Goal: Task Accomplishment & Management: Use online tool/utility

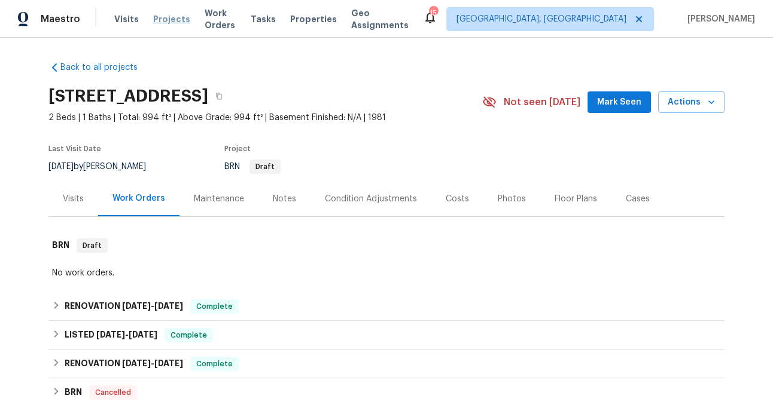
click at [163, 19] on span "Projects" at bounding box center [171, 19] width 37 height 12
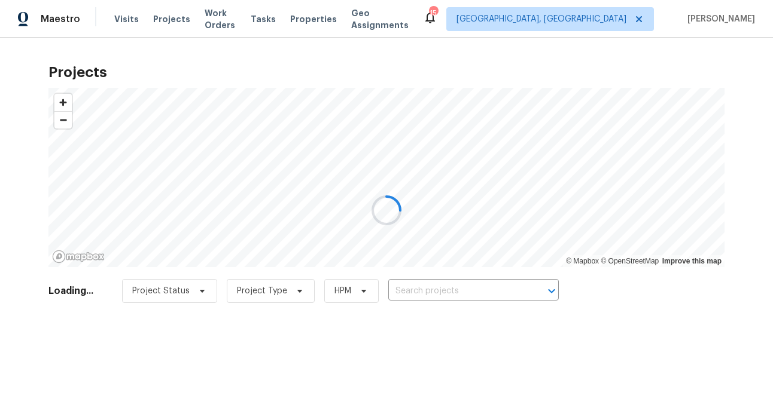
click at [419, 285] on div at bounding box center [386, 210] width 773 height 420
click at [413, 287] on div at bounding box center [386, 210] width 773 height 420
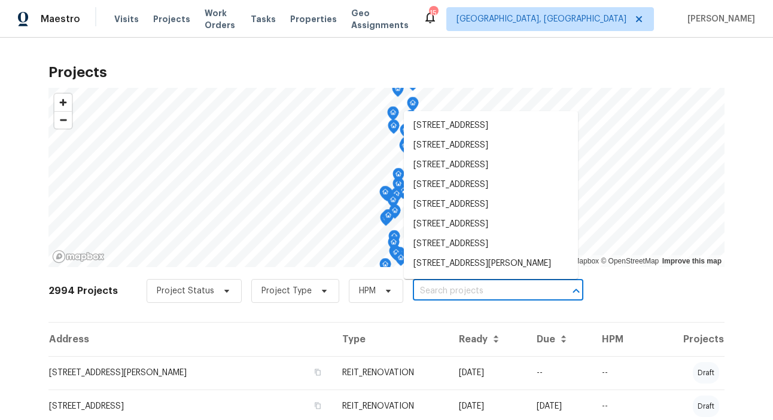
click at [413, 287] on input "text" at bounding box center [481, 291] width 137 height 19
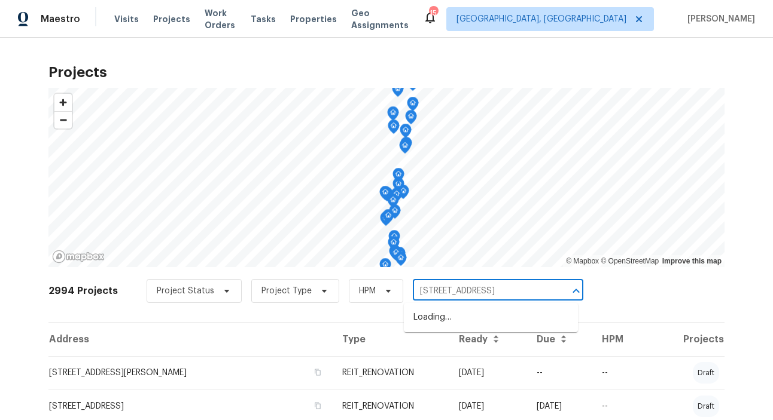
type input "[STREET_ADDRESS]"
click at [439, 328] on li "[STREET_ADDRESS]" at bounding box center [491, 318] width 174 height 20
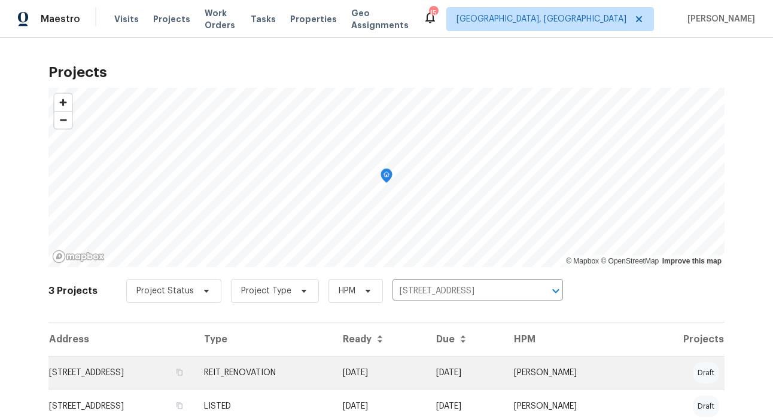
click at [175, 380] on td "[STREET_ADDRESS]" at bounding box center [121, 372] width 146 height 33
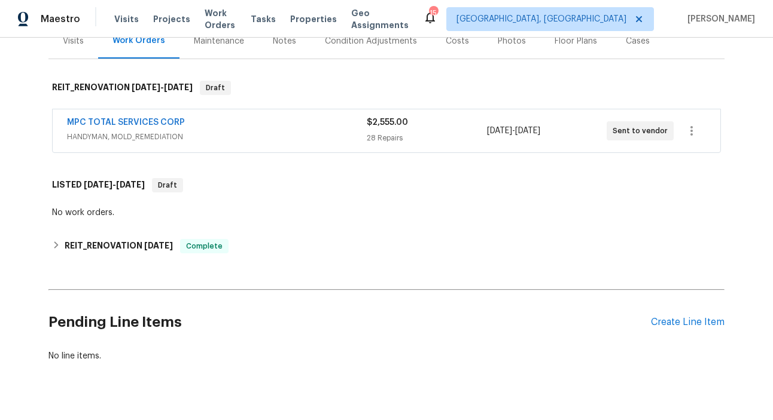
scroll to position [163, 0]
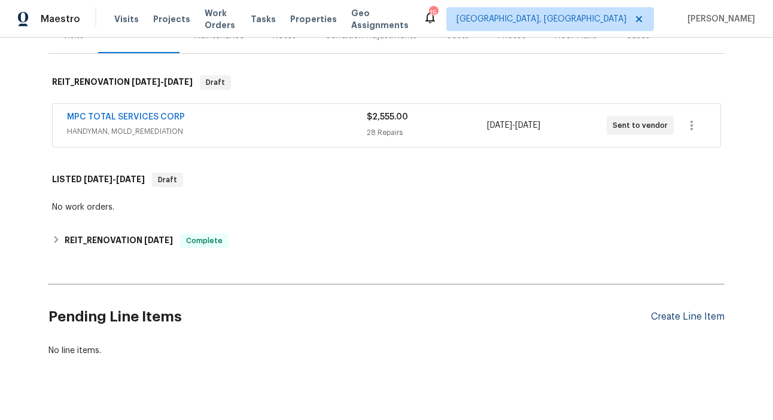
click at [703, 314] on div "Create Line Item" at bounding box center [688, 317] width 74 height 11
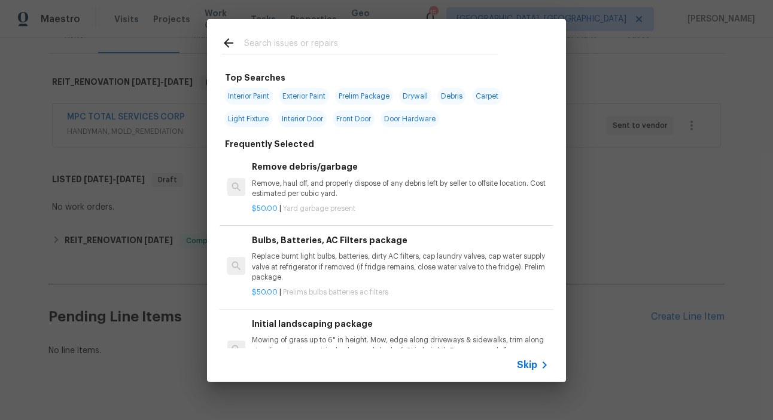
click at [263, 42] on input "text" at bounding box center [371, 45] width 254 height 18
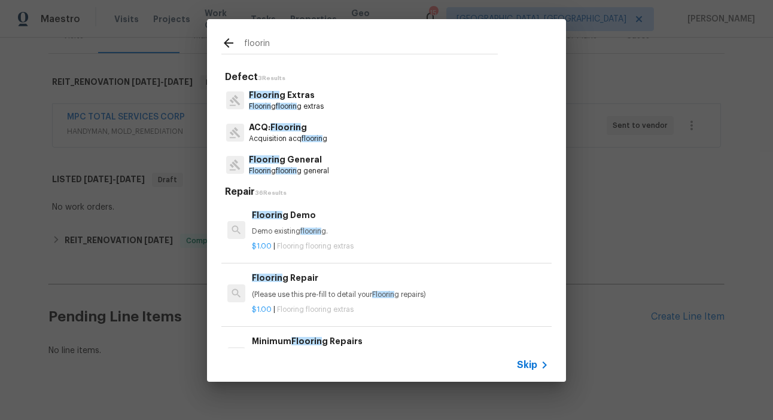
type input "floorin"
click at [303, 157] on p "Floorin g General" at bounding box center [289, 160] width 80 height 13
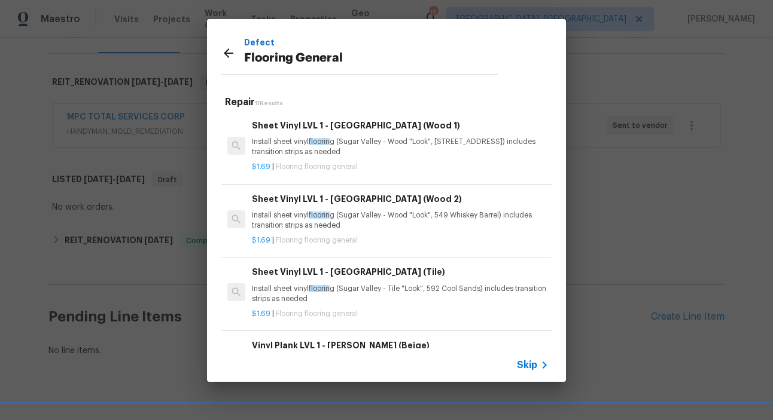
scroll to position [20, 0]
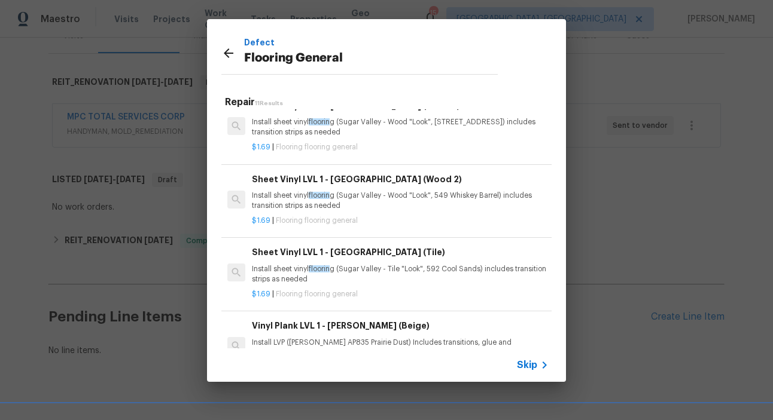
click at [320, 346] on p "Install LVP ([PERSON_NAME] AP835 Prairie Dust) Includes transitions, glue and a…" at bounding box center [400, 348] width 297 height 20
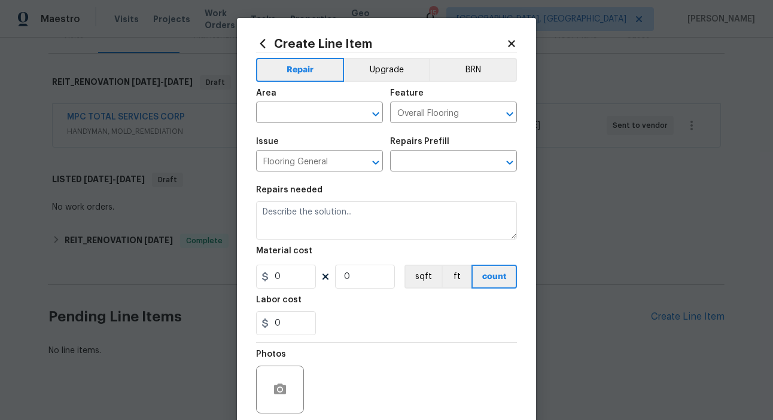
type input "Vinyl Plank LVL 1 - [PERSON_NAME] (Beige) $3.30"
type textarea "Install LVP ([PERSON_NAME] AP835 Prairie Dust) Includes transitions, glue and a…"
type input "3.3"
type input "1"
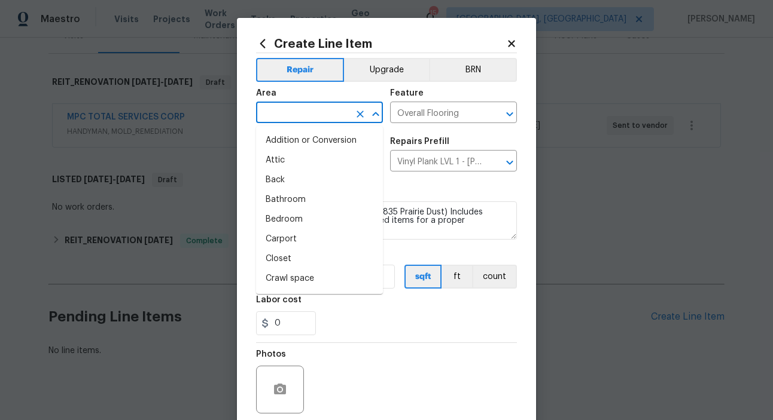
click at [312, 112] on input "text" at bounding box center [302, 114] width 93 height 19
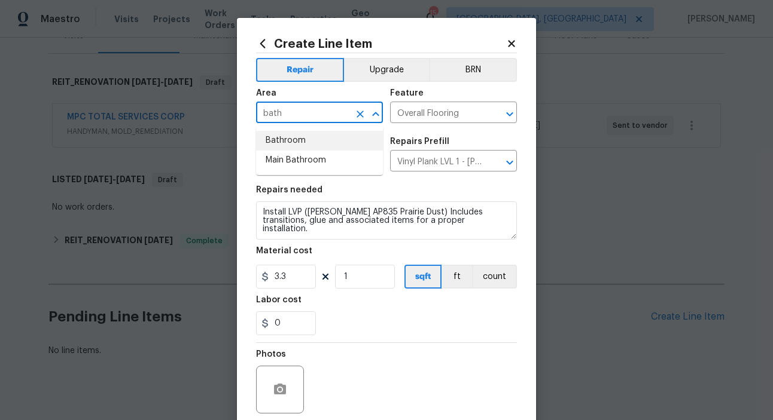
click at [303, 139] on li "Bathroom" at bounding box center [319, 141] width 127 height 20
type input "Bathroom"
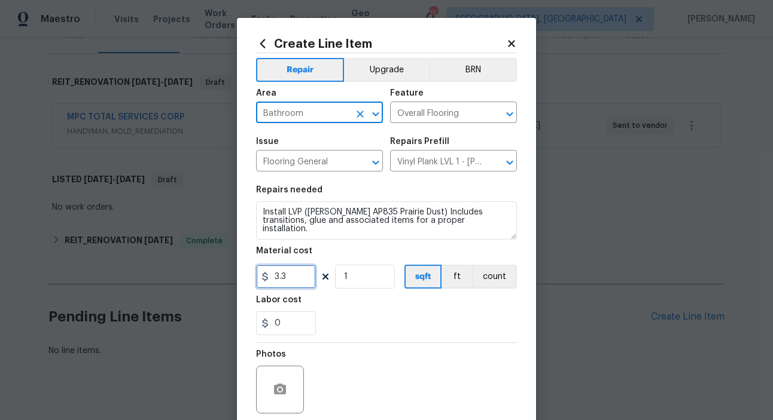
click at [298, 274] on input "3.3" at bounding box center [286, 277] width 60 height 24
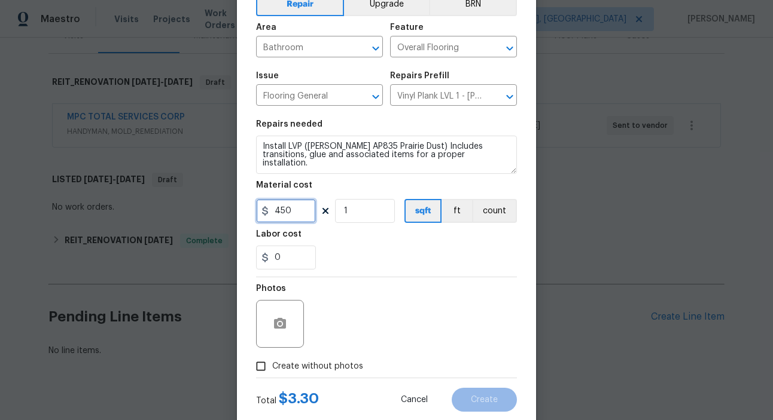
scroll to position [95, 0]
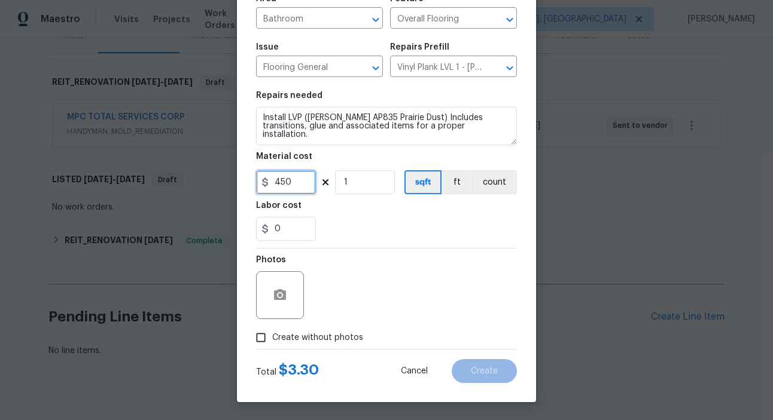
type input "450"
click at [266, 339] on input "Create without photos" at bounding box center [260, 337] width 23 height 23
checkbox input "true"
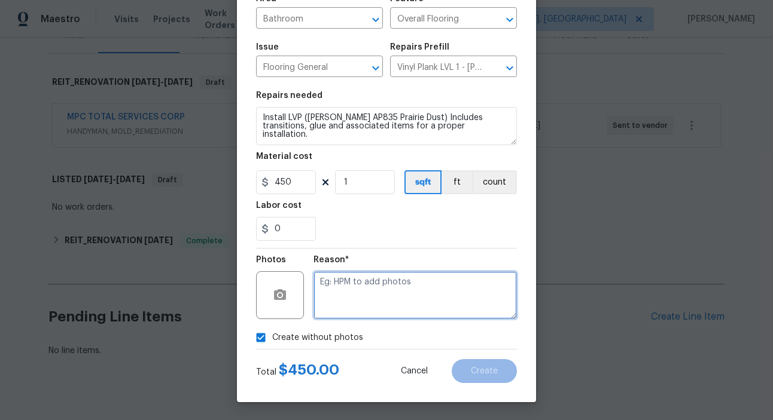
click at [370, 294] on textarea at bounding box center [414, 295] width 203 height 48
type textarea "quote approved"
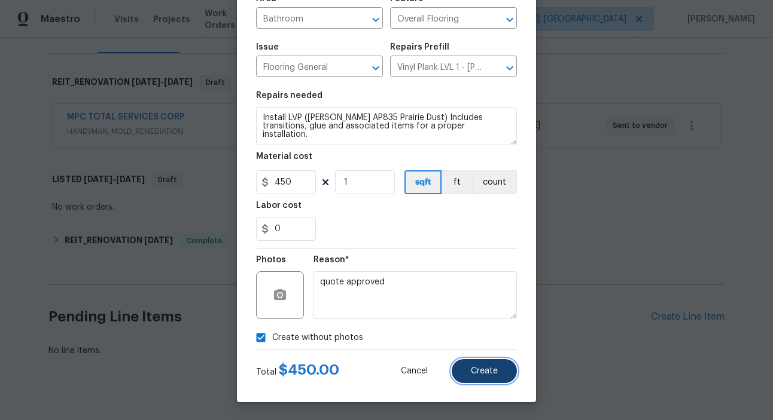
click at [469, 376] on button "Create" at bounding box center [483, 371] width 65 height 24
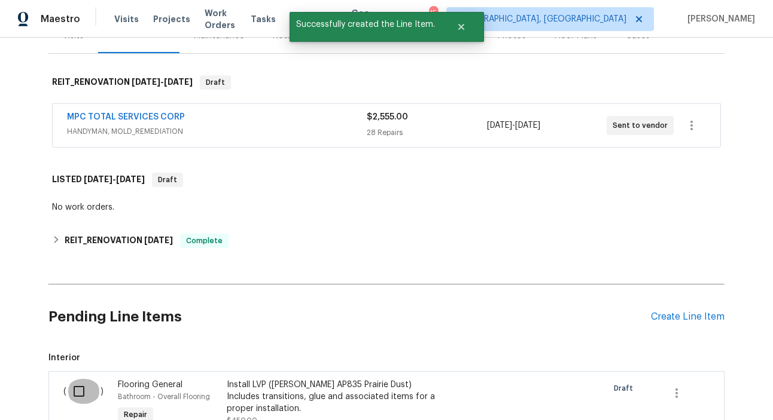
click at [84, 395] on input "checkbox" at bounding box center [83, 391] width 34 height 25
checkbox input "true"
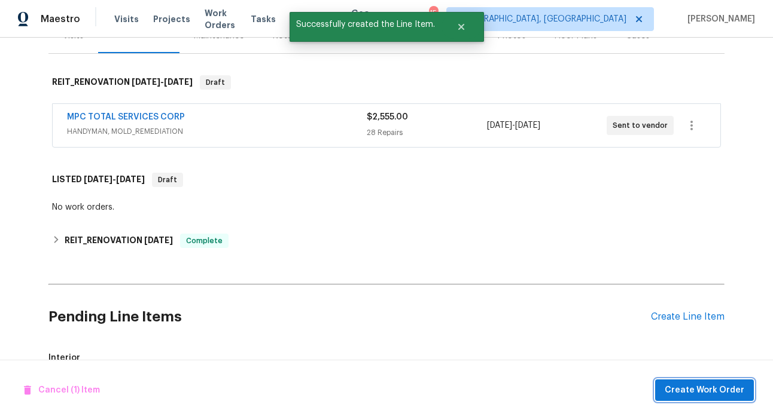
click at [684, 395] on span "Create Work Order" at bounding box center [704, 390] width 80 height 15
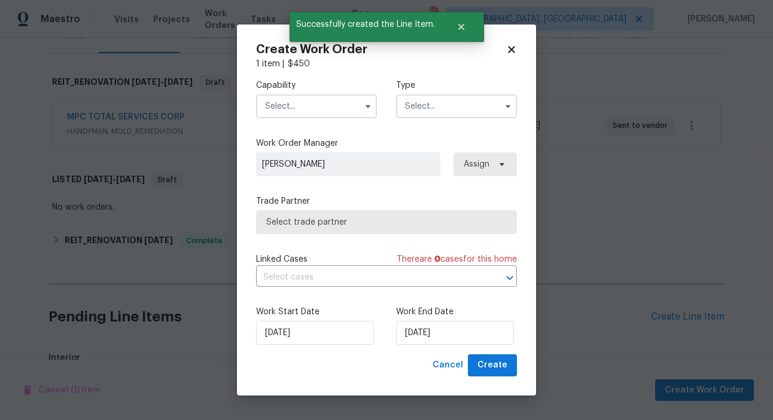
click at [313, 115] on input "text" at bounding box center [316, 106] width 121 height 24
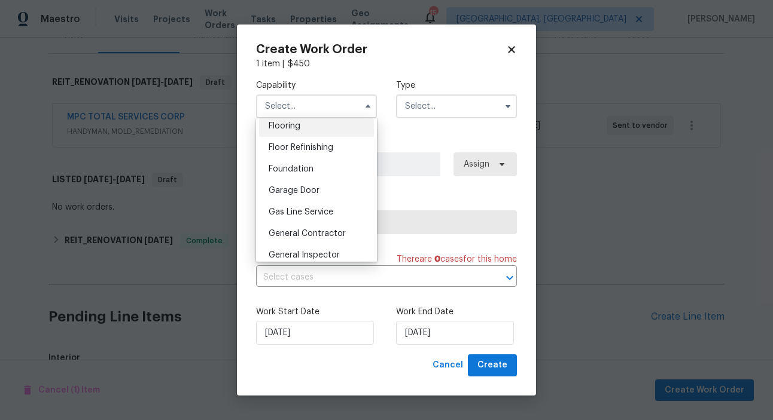
click at [283, 128] on span "Flooring" at bounding box center [284, 126] width 32 height 8
type input "Flooring"
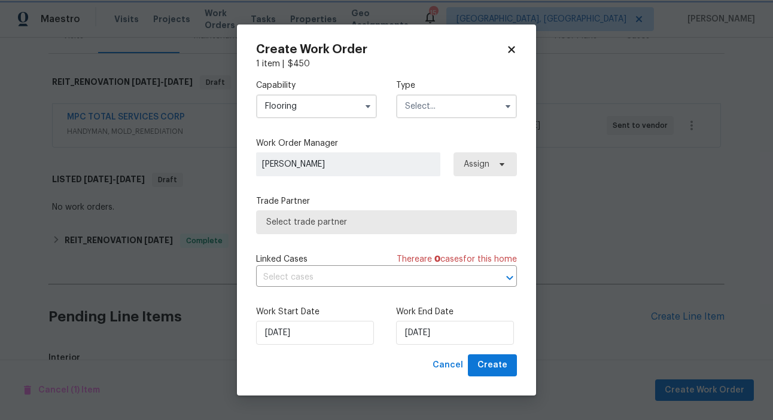
scroll to position [442, 0]
click at [448, 99] on input "text" at bounding box center [456, 106] width 121 height 24
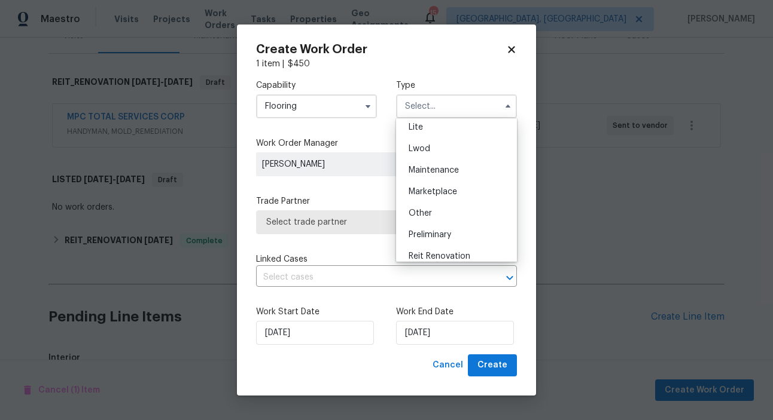
scroll to position [271, 0]
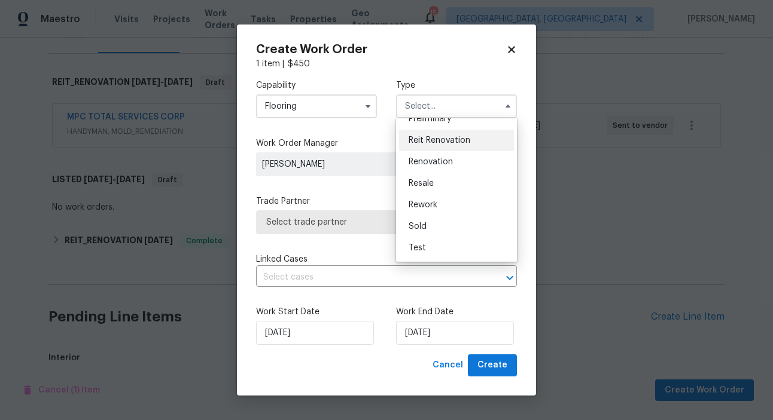
click at [438, 139] on span "Reit Renovation" at bounding box center [439, 140] width 62 height 8
type input "Reit Renovation"
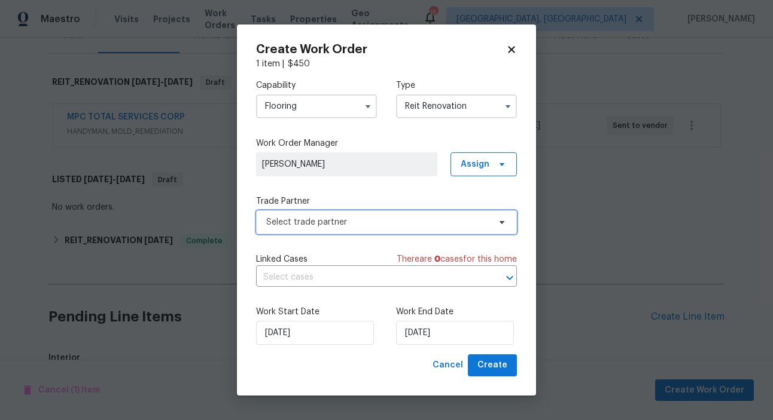
click at [315, 229] on span "Select trade partner" at bounding box center [386, 222] width 261 height 24
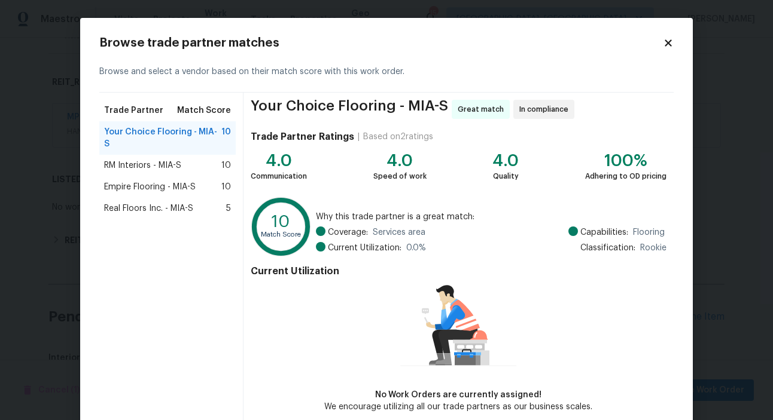
click at [137, 203] on span "Real Floors Inc. - MIA-S" at bounding box center [148, 209] width 89 height 12
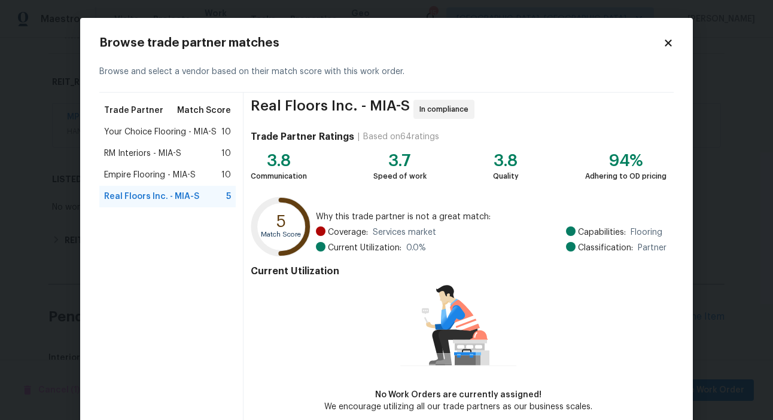
scroll to position [58, 0]
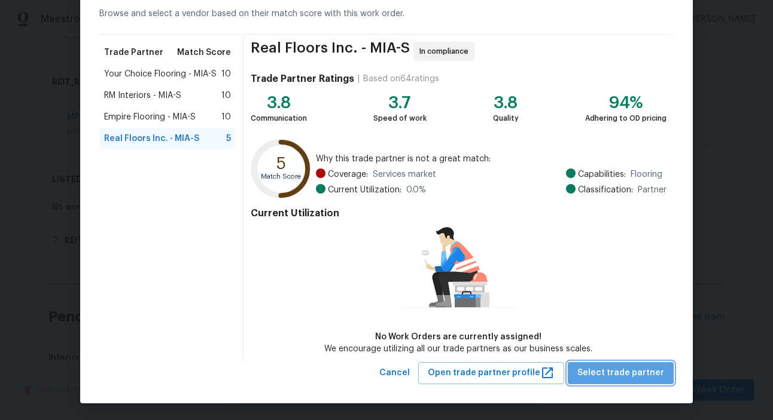
click at [631, 378] on span "Select trade partner" at bounding box center [620, 373] width 87 height 15
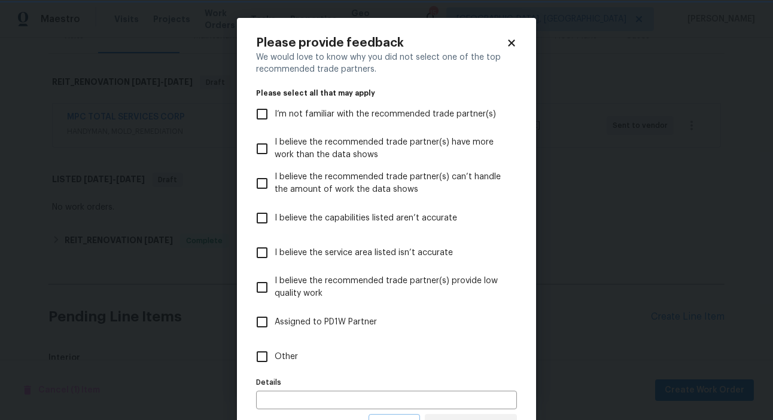
scroll to position [0, 0]
click at [265, 363] on input "Other" at bounding box center [261, 356] width 25 height 25
checkbox input "true"
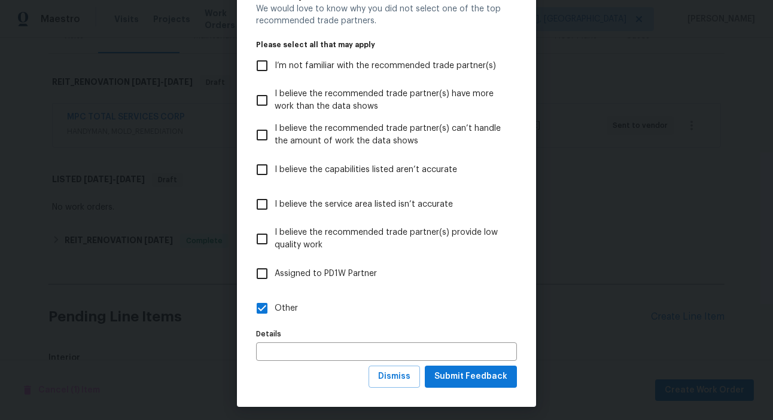
scroll to position [53, 0]
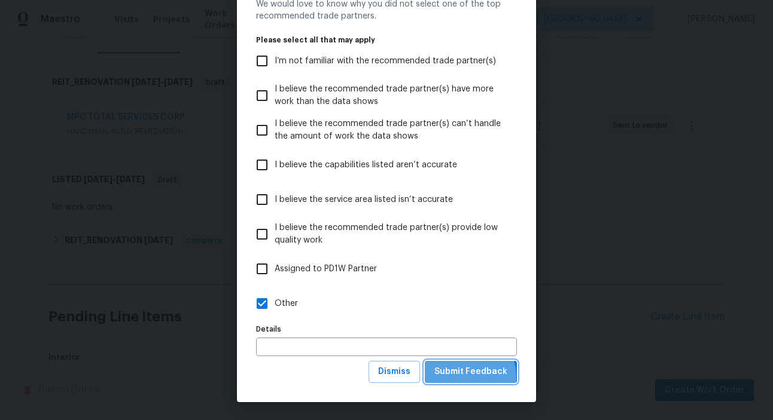
click at [462, 378] on span "Submit Feedback" at bounding box center [470, 372] width 73 height 15
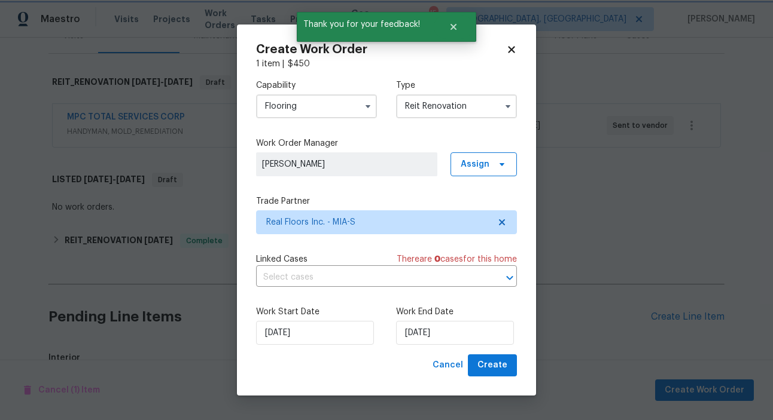
scroll to position [0, 0]
click at [299, 332] on input "[DATE]" at bounding box center [315, 333] width 118 height 24
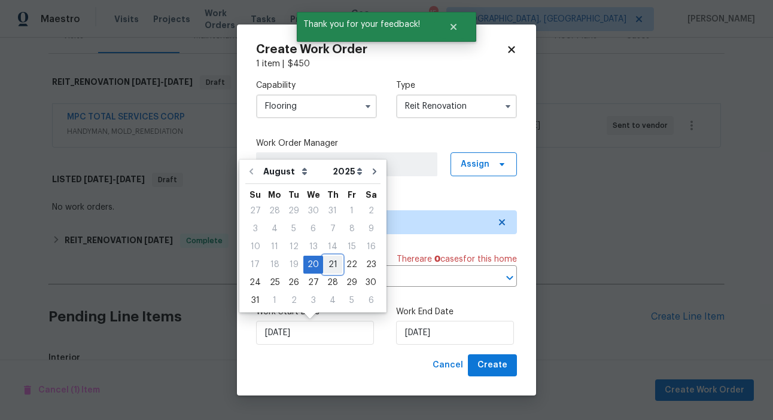
click at [332, 266] on div "21" at bounding box center [332, 265] width 19 height 17
type input "[DATE]"
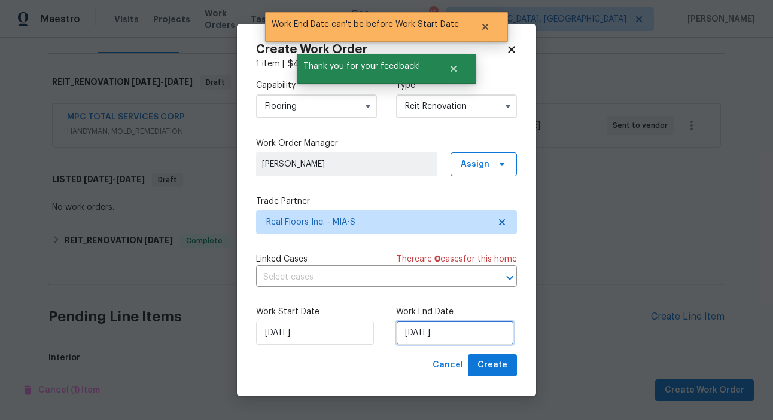
click at [438, 332] on input "[DATE]" at bounding box center [455, 333] width 118 height 24
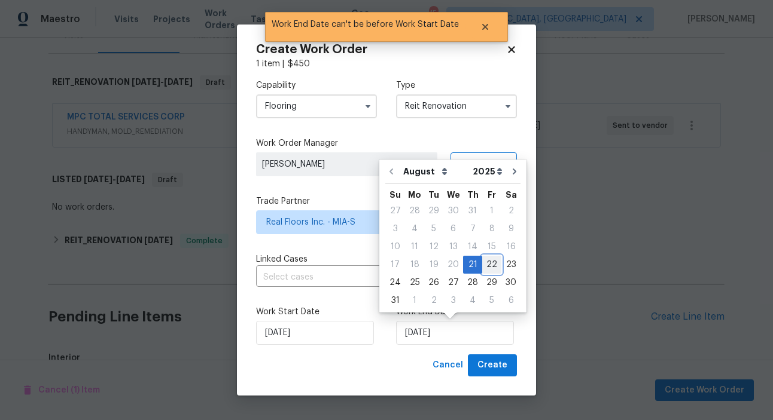
click at [488, 269] on div "22" at bounding box center [491, 265] width 19 height 17
type input "[DATE]"
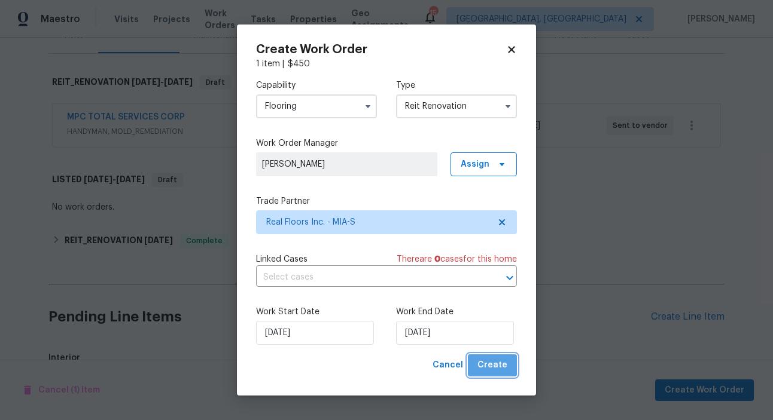
click at [505, 375] on button "Create" at bounding box center [492, 366] width 49 height 22
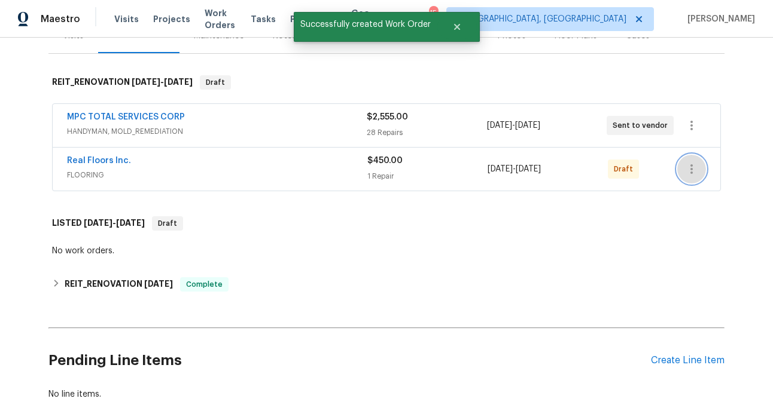
click at [692, 166] on icon "button" at bounding box center [691, 169] width 14 height 14
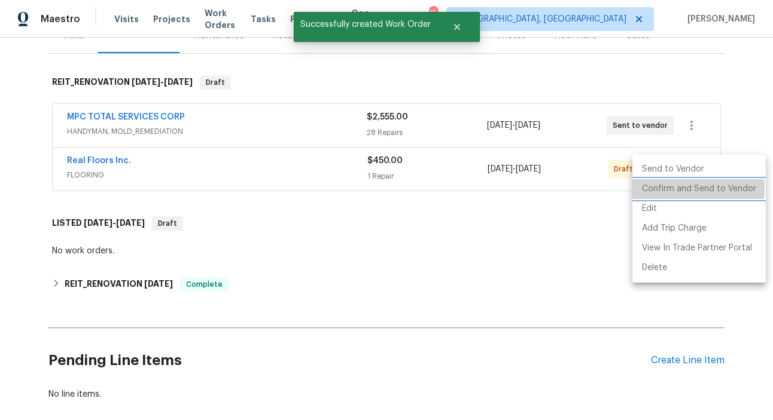
click at [667, 188] on li "Confirm and Send to Vendor" at bounding box center [698, 189] width 133 height 20
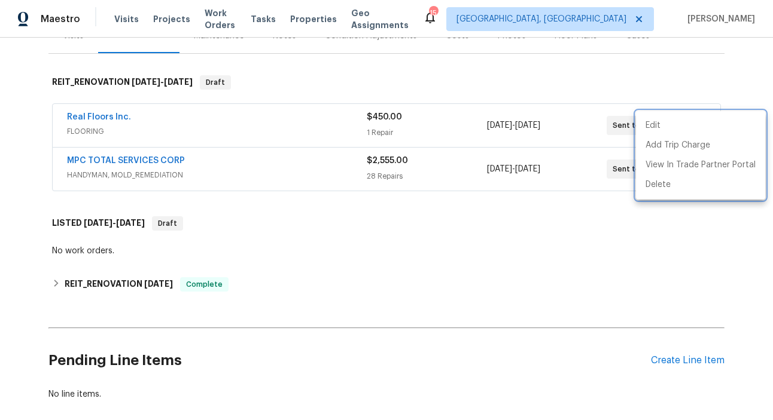
click at [411, 226] on div at bounding box center [386, 210] width 773 height 420
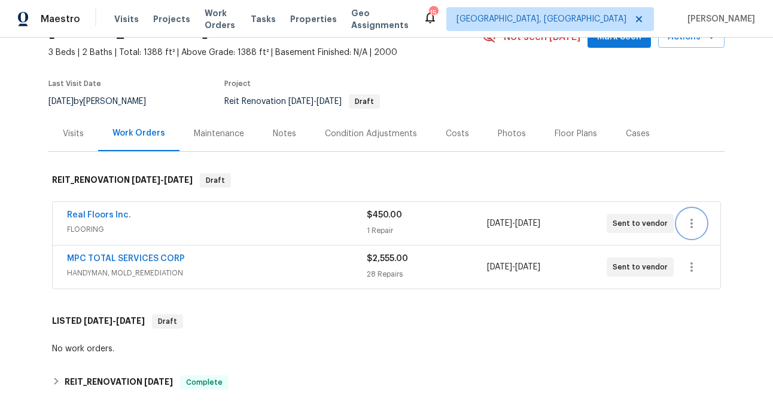
scroll to position [14, 0]
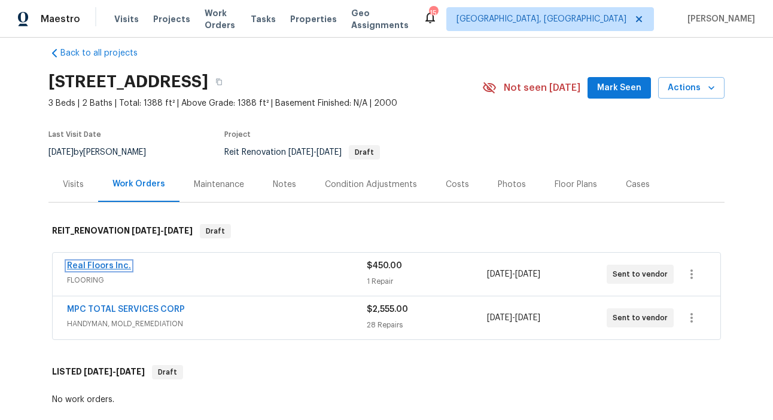
click at [80, 267] on link "Real Floors Inc." at bounding box center [99, 266] width 64 height 8
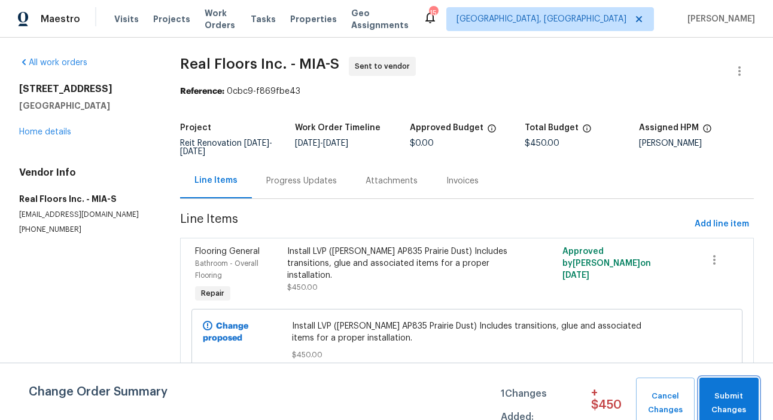
click at [730, 412] on span "Submit Changes" at bounding box center [728, 404] width 47 height 28
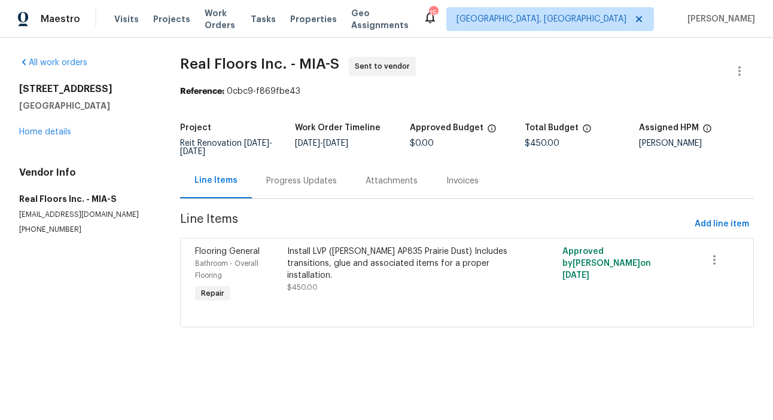
click at [364, 257] on div "Install LVP ([PERSON_NAME] AP835 Prairie Dust) Includes transitions, glue and a…" at bounding box center [398, 264] width 222 height 36
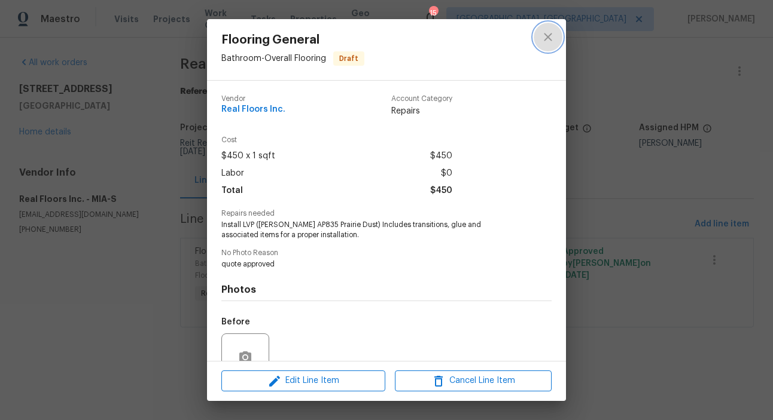
click at [545, 43] on icon "close" at bounding box center [548, 37] width 14 height 14
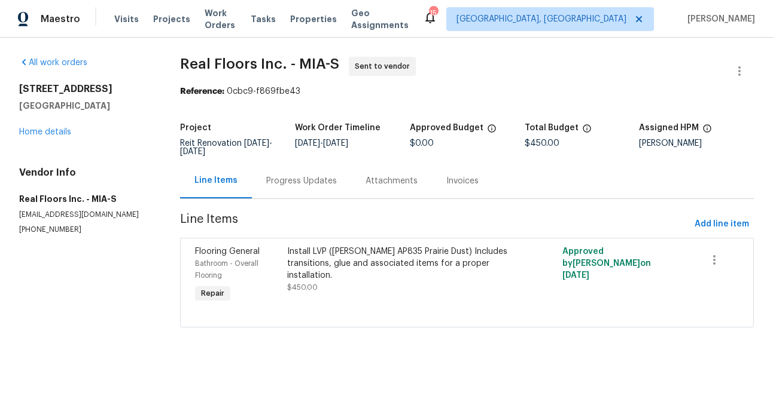
click at [295, 186] on div "Progress Updates" at bounding box center [301, 181] width 71 height 12
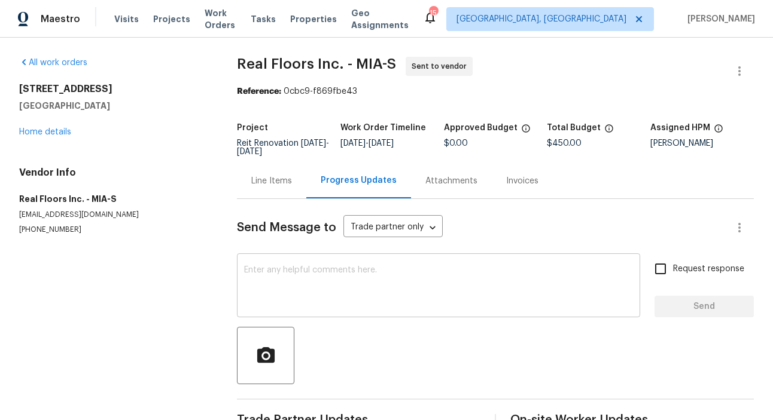
click at [295, 273] on textarea at bounding box center [438, 287] width 389 height 42
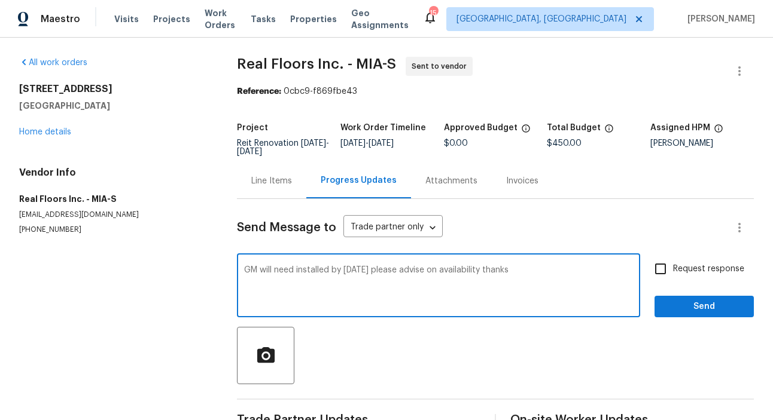
click at [243, 267] on div "GM will need installed by [DATE] please advise on availability thanks x ​" at bounding box center [438, 287] width 403 height 61
click at [244, 270] on textarea "GM will need installed by [DATE] please advise on availability thanks" at bounding box center [438, 287] width 389 height 42
click at [255, 269] on textarea "WO- GM will need installed by [DATE] please advise on availability thanks" at bounding box center [438, 287] width 389 height 42
type textarea "WO updated- GM will need installed by [DATE] please advise on availability than…"
click at [662, 270] on input "Request response" at bounding box center [660, 269] width 25 height 25
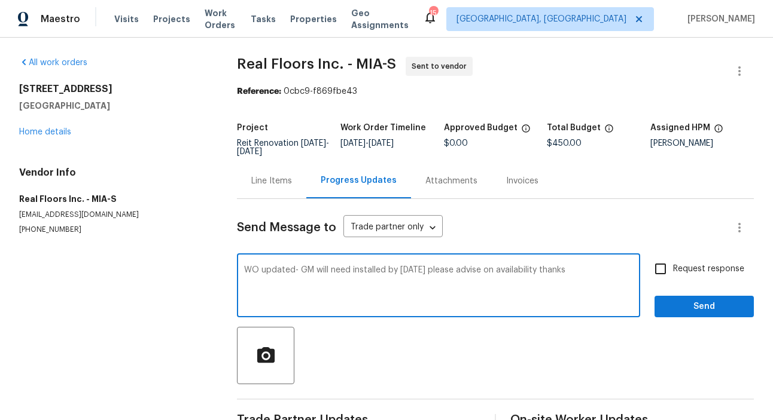
checkbox input "true"
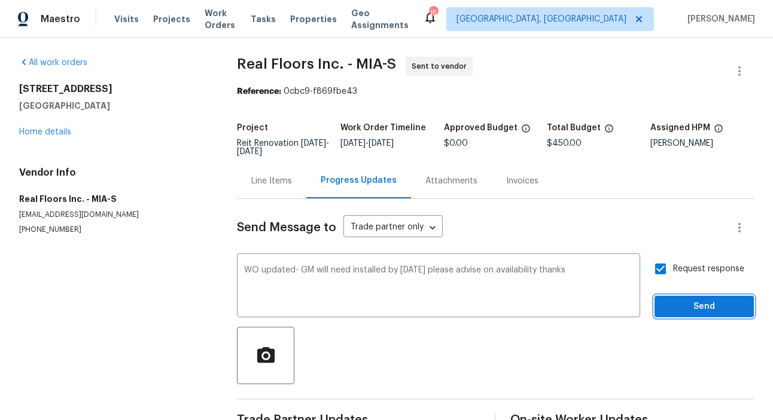
click at [686, 312] on span "Send" at bounding box center [704, 307] width 80 height 15
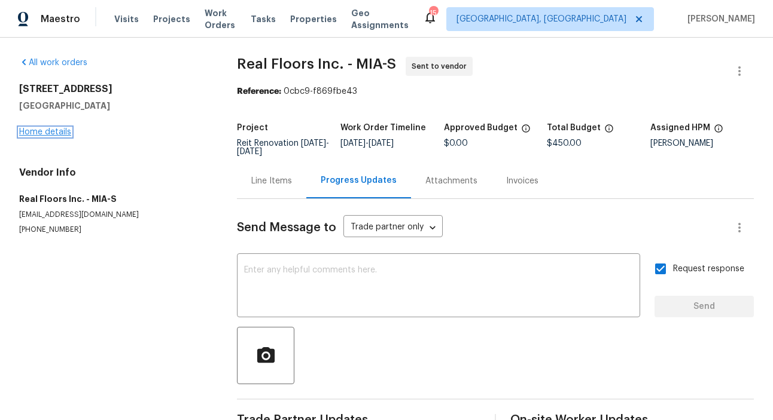
click at [42, 135] on link "Home details" at bounding box center [45, 132] width 52 height 8
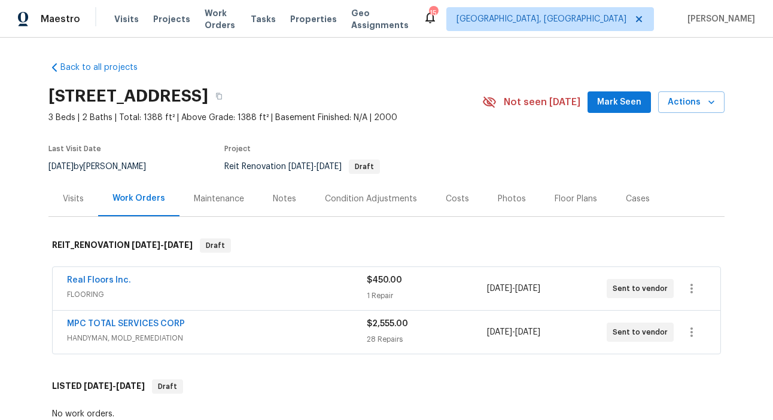
click at [625, 99] on span "Mark Seen" at bounding box center [619, 102] width 44 height 15
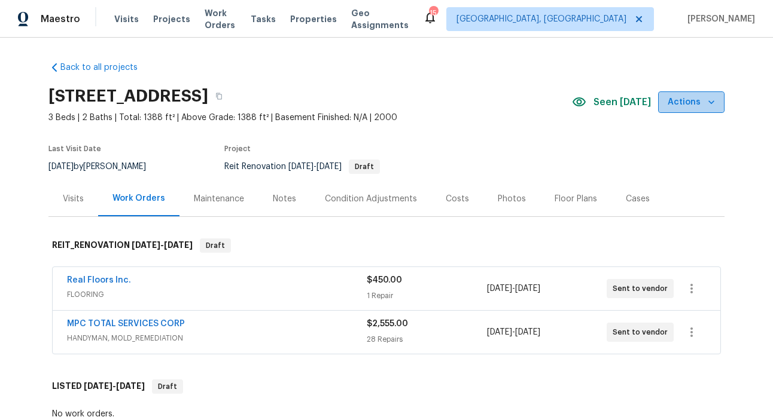
click at [702, 106] on span "Actions" at bounding box center [690, 102] width 47 height 15
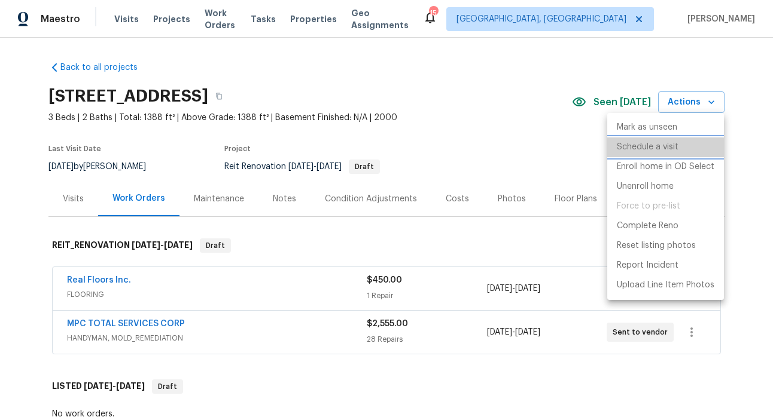
click at [642, 146] on p "Schedule a visit" at bounding box center [647, 147] width 62 height 13
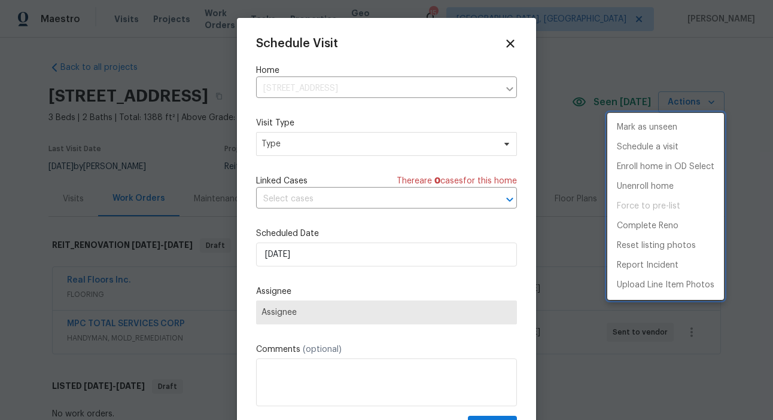
click at [297, 143] on div at bounding box center [386, 210] width 773 height 420
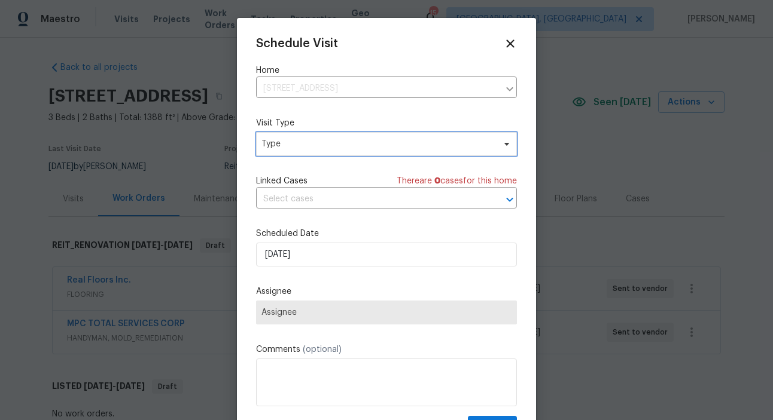
click at [292, 148] on span "Type" at bounding box center [377, 144] width 233 height 12
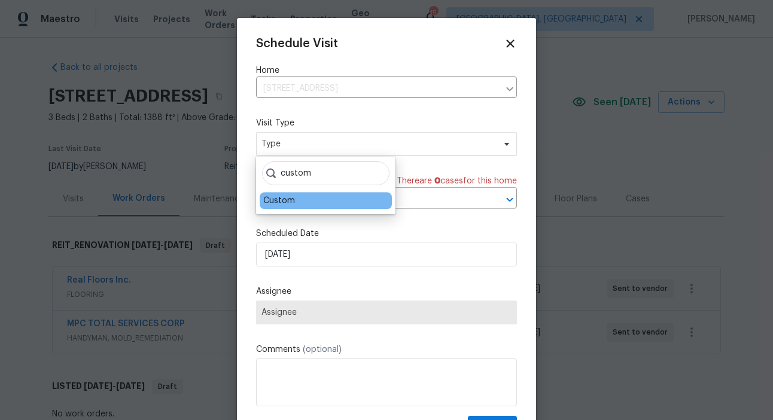
type input "custom"
click at [295, 207] on div "Custom" at bounding box center [325, 201] width 132 height 17
click at [284, 212] on div "custom Custom" at bounding box center [325, 185] width 139 height 57
click at [284, 205] on div "Custom" at bounding box center [279, 201] width 32 height 12
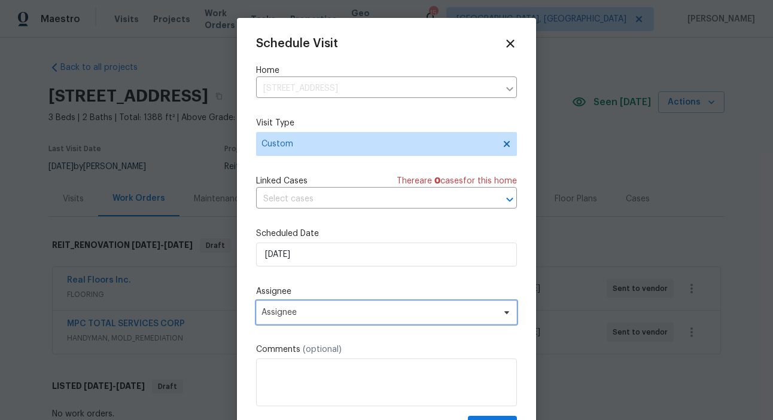
click at [289, 312] on span "Assignee" at bounding box center [378, 313] width 234 height 10
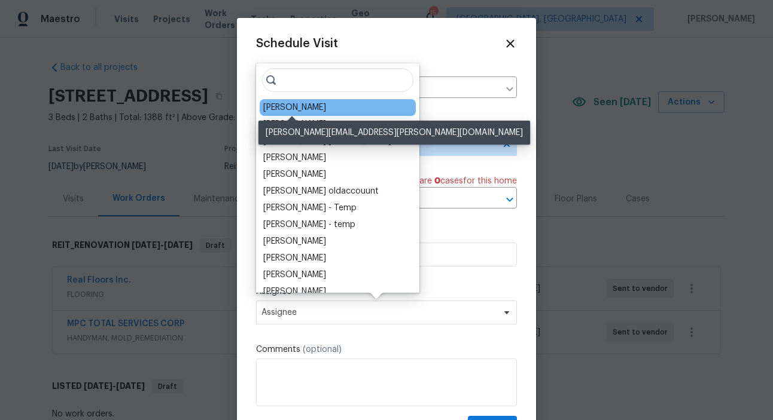
click at [291, 113] on div "[PERSON_NAME]" at bounding box center [294, 108] width 63 height 12
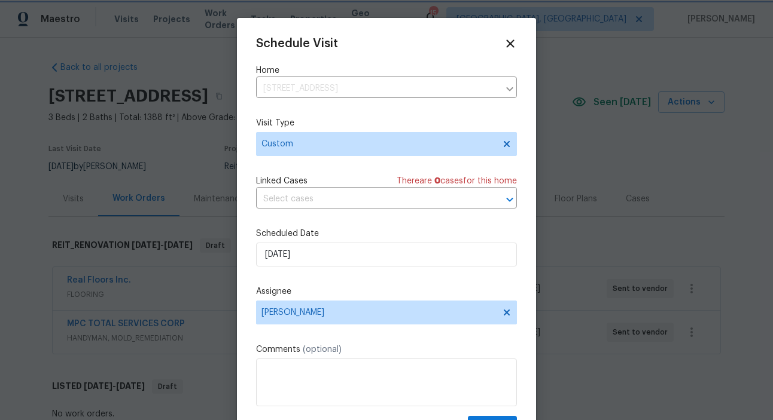
scroll to position [22, 0]
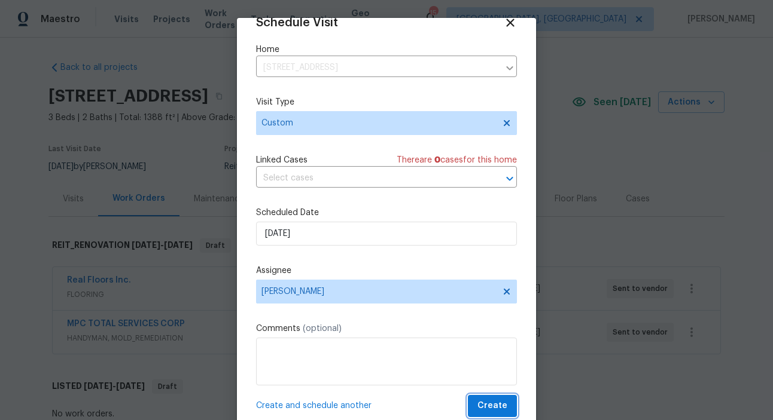
click at [495, 405] on span "Create" at bounding box center [492, 406] width 30 height 15
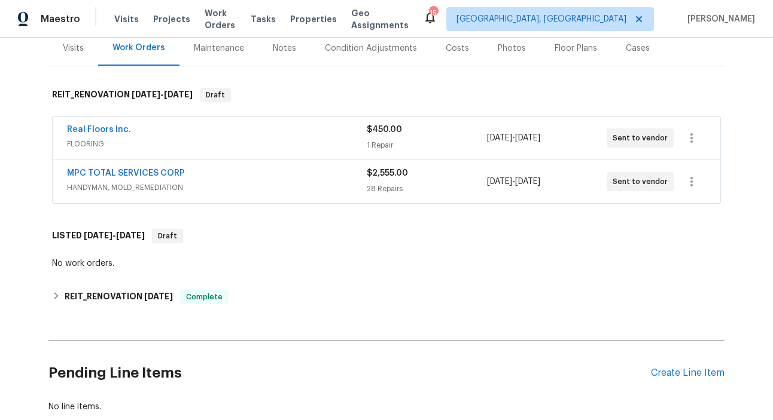
scroll to position [225, 0]
